Goal: Task Accomplishment & Management: Manage account settings

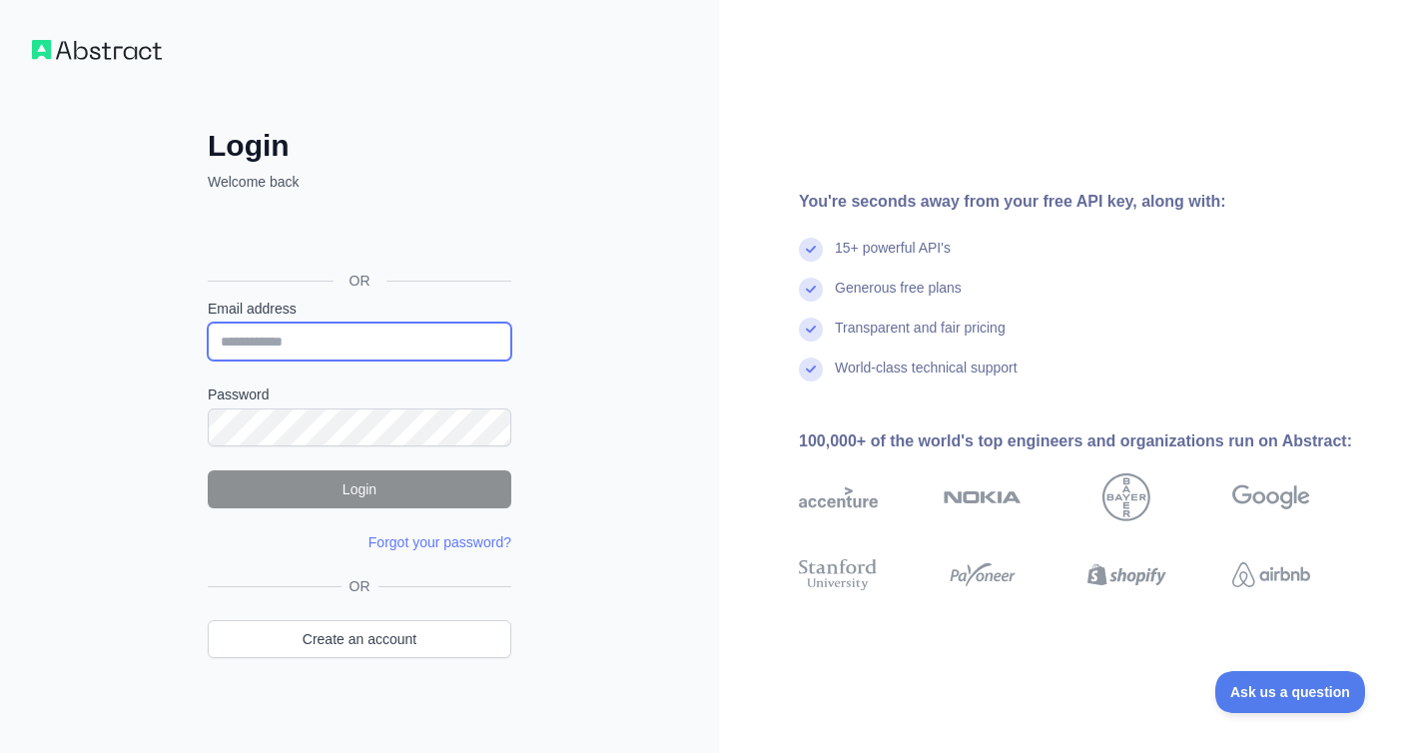
click at [312, 338] on input "Email address" at bounding box center [360, 342] width 304 height 38
click at [591, 152] on div "Login Welcome back OR Email address Password Login Forgot your password? Please…" at bounding box center [359, 381] width 719 height 763
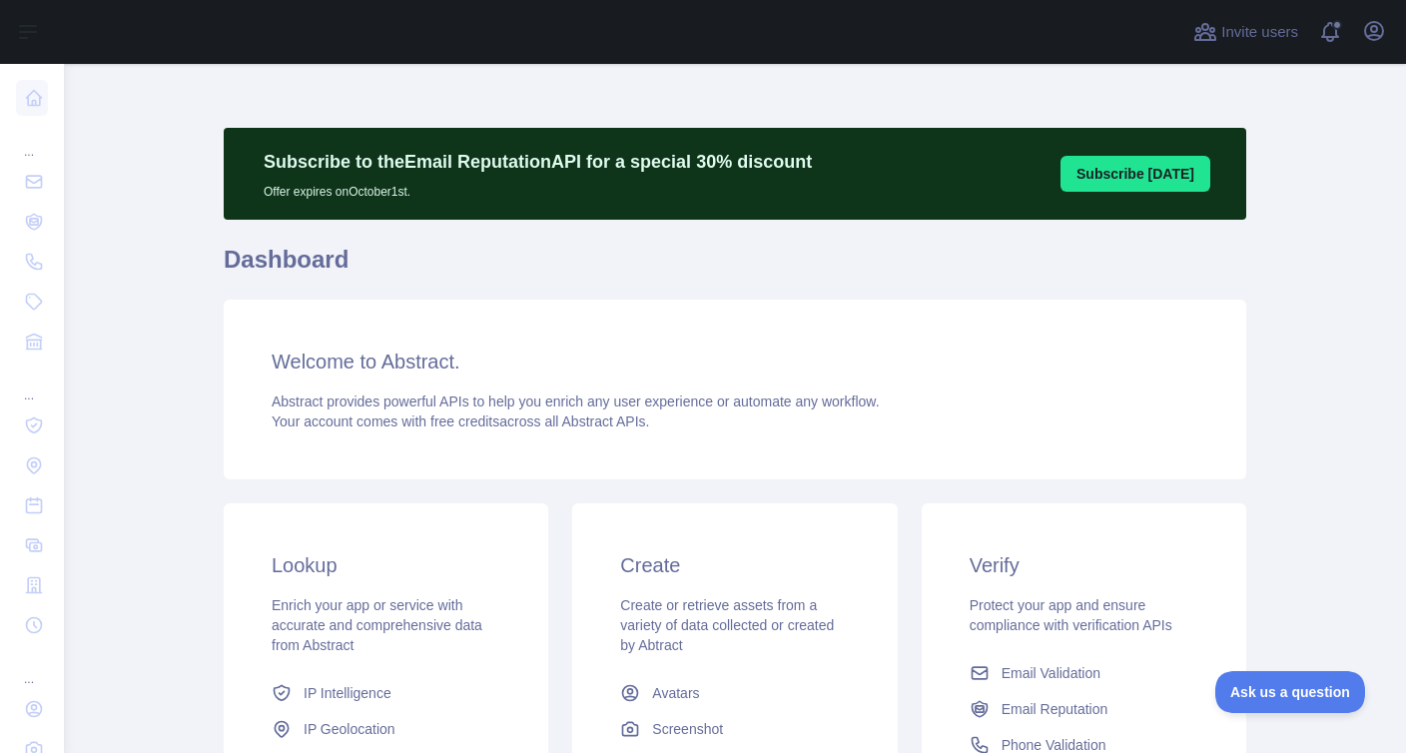
click at [646, 170] on p "Subscribe to the Email Reputation API for a special 30 % discount" at bounding box center [538, 162] width 548 height 28
click at [1378, 34] on icon "button" at bounding box center [1374, 31] width 24 height 24
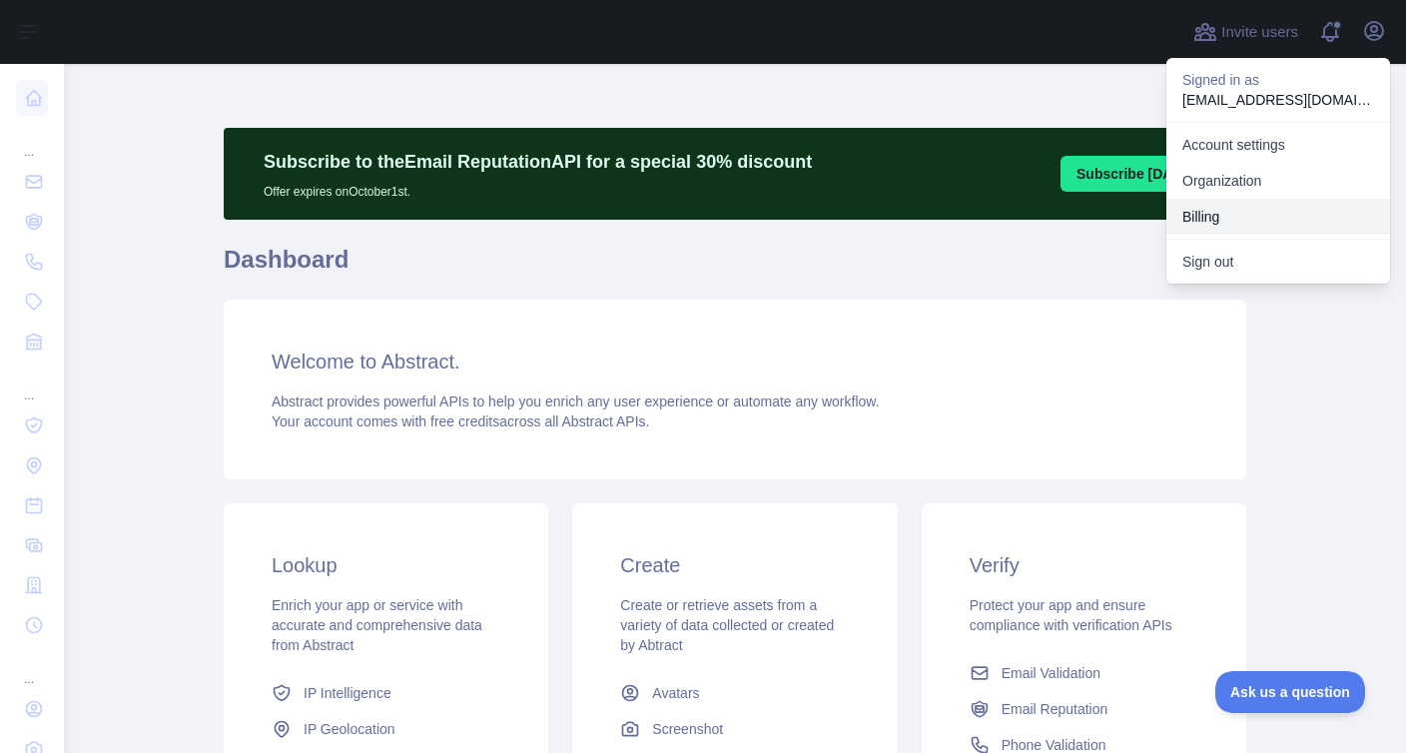
click at [1208, 220] on button "Billing" at bounding box center [1278, 217] width 224 height 36
